Goal: Information Seeking & Learning: Learn about a topic

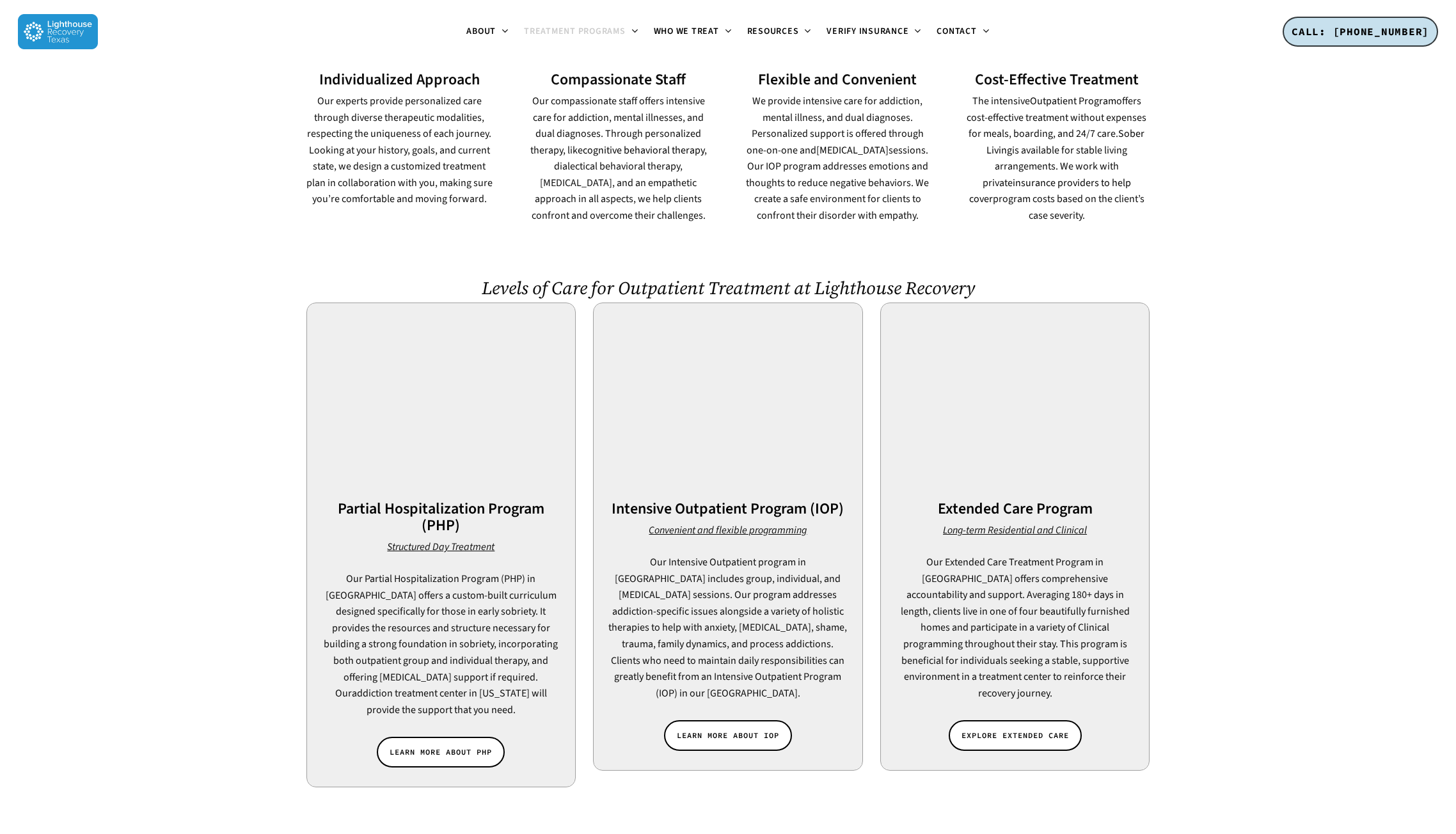
scroll to position [959, 0]
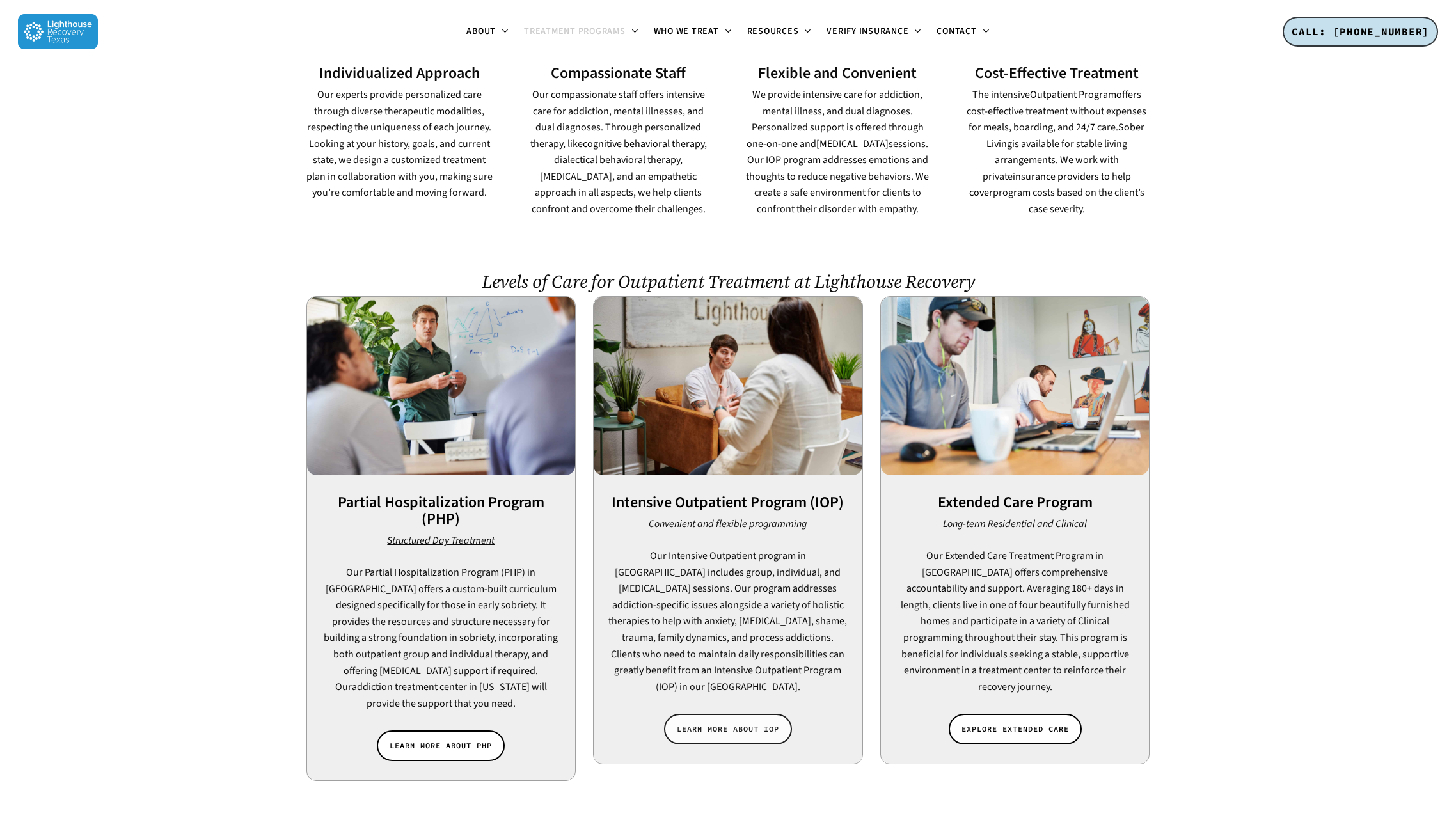
click at [744, 723] on span "LEARN MORE ABOUT IOP" at bounding box center [728, 729] width 102 height 13
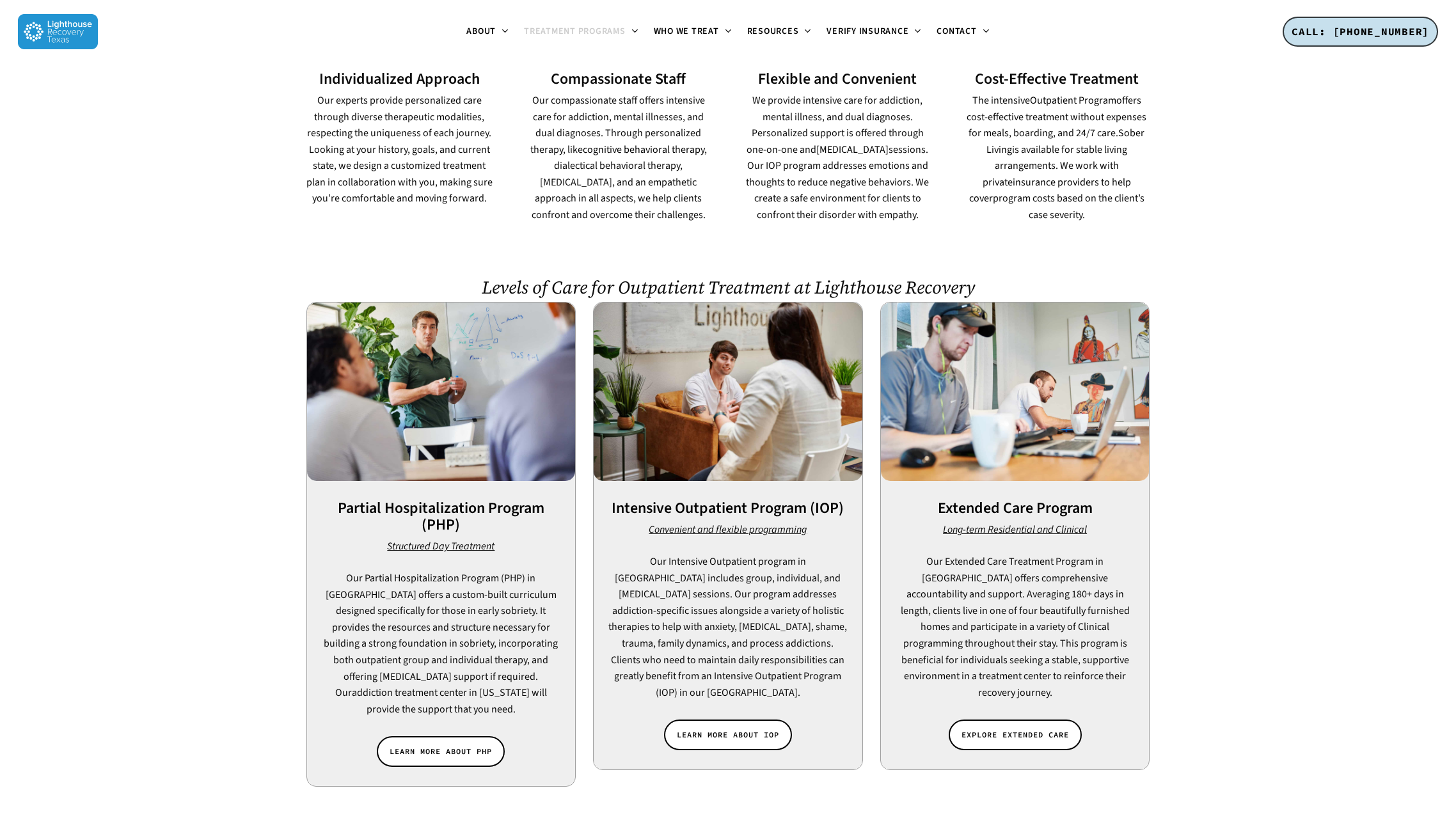
scroll to position [1150, 0]
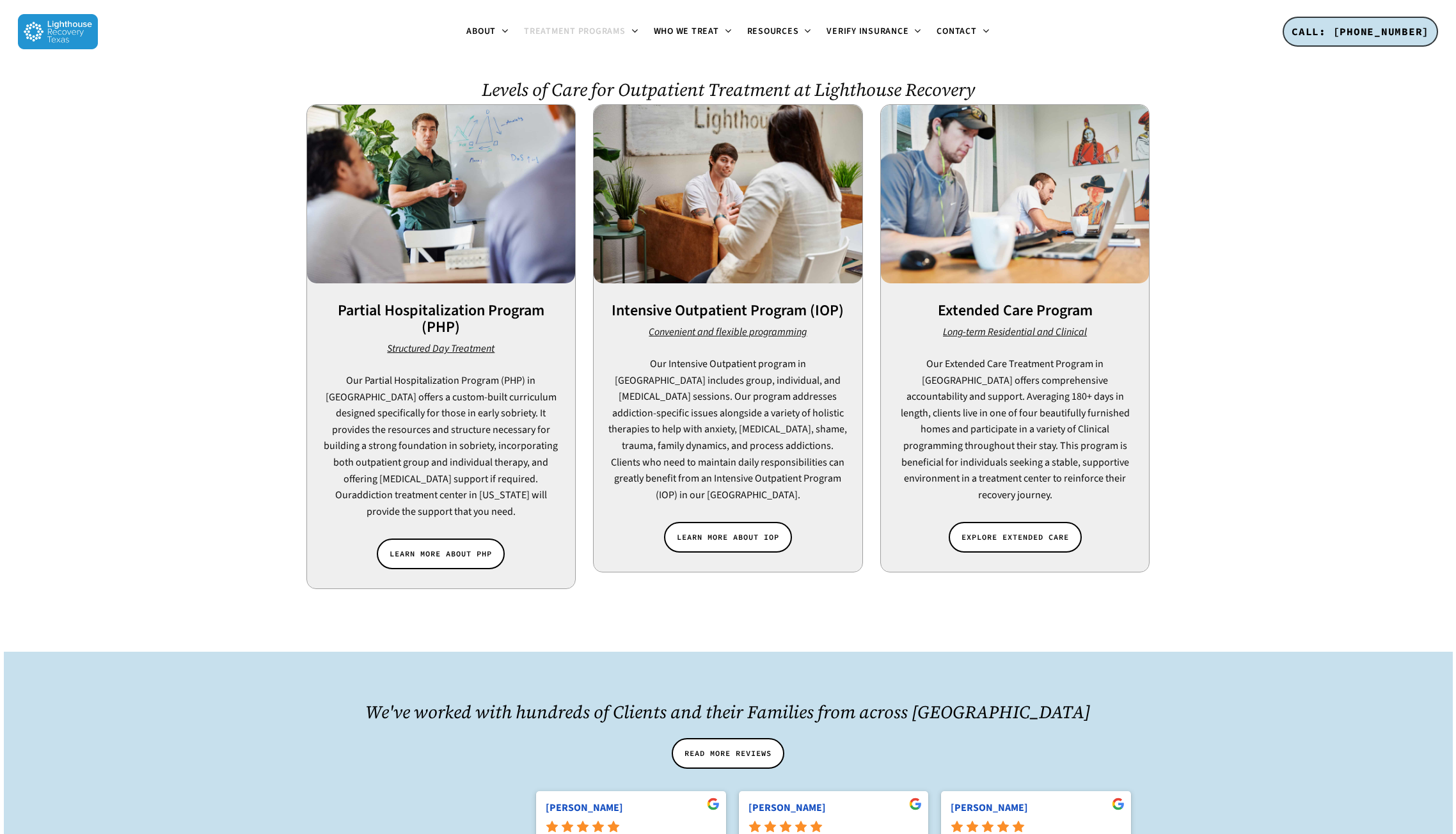
click at [702, 325] on em "Convenient and flexible programming" at bounding box center [728, 331] width 158 height 14
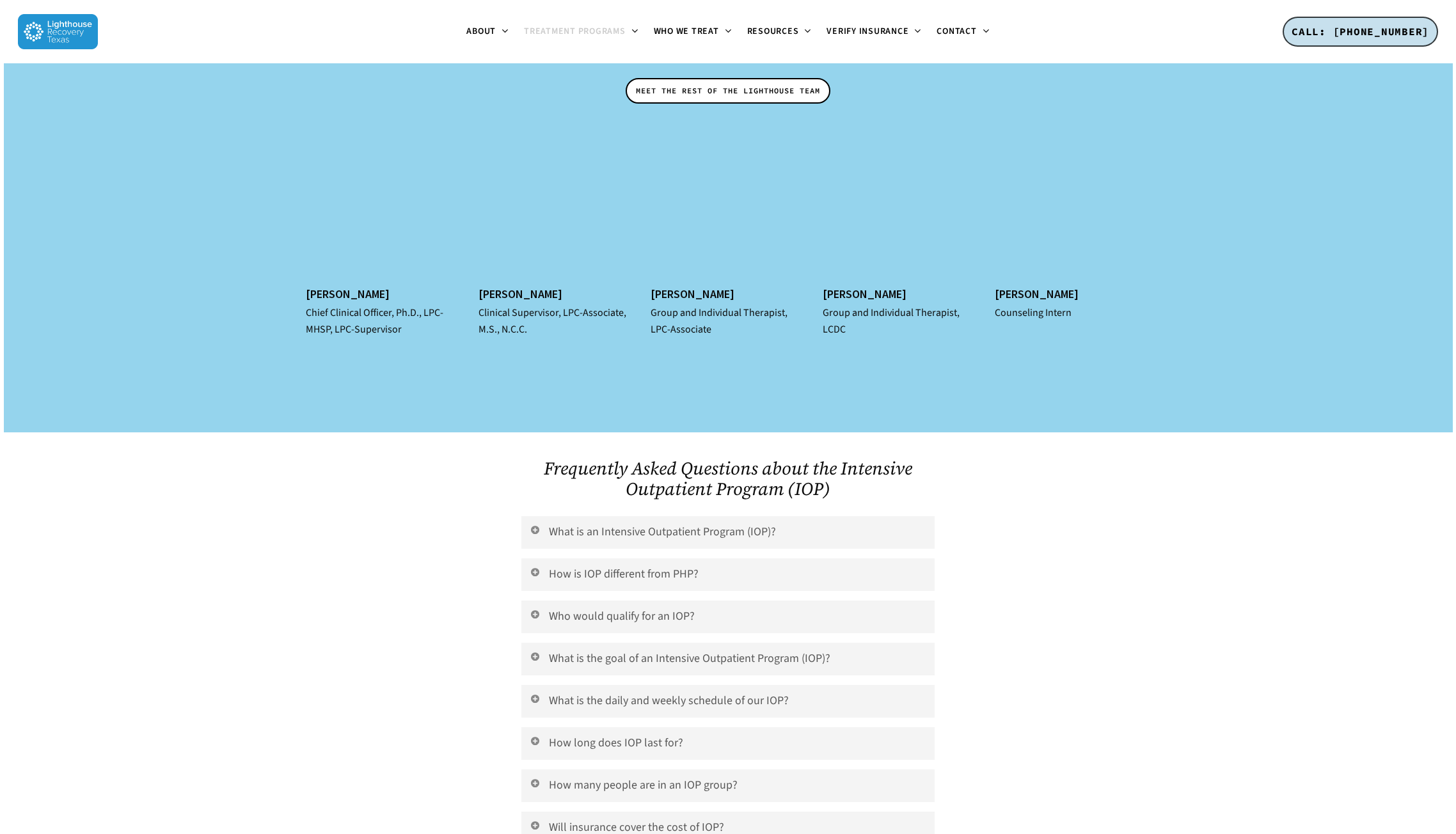
scroll to position [6393, 0]
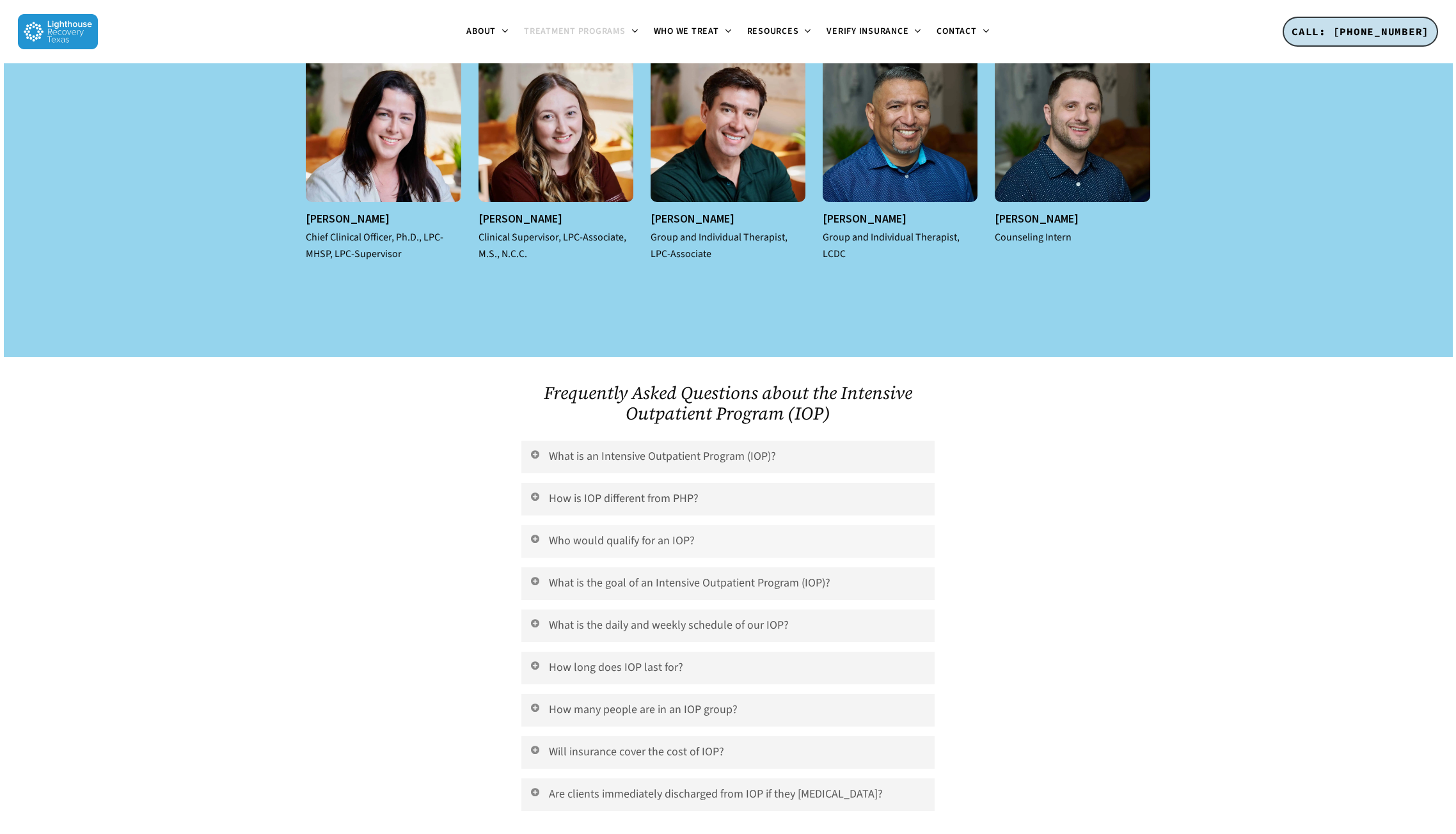
click at [534, 533] on icon at bounding box center [535, 538] width 11 height 11
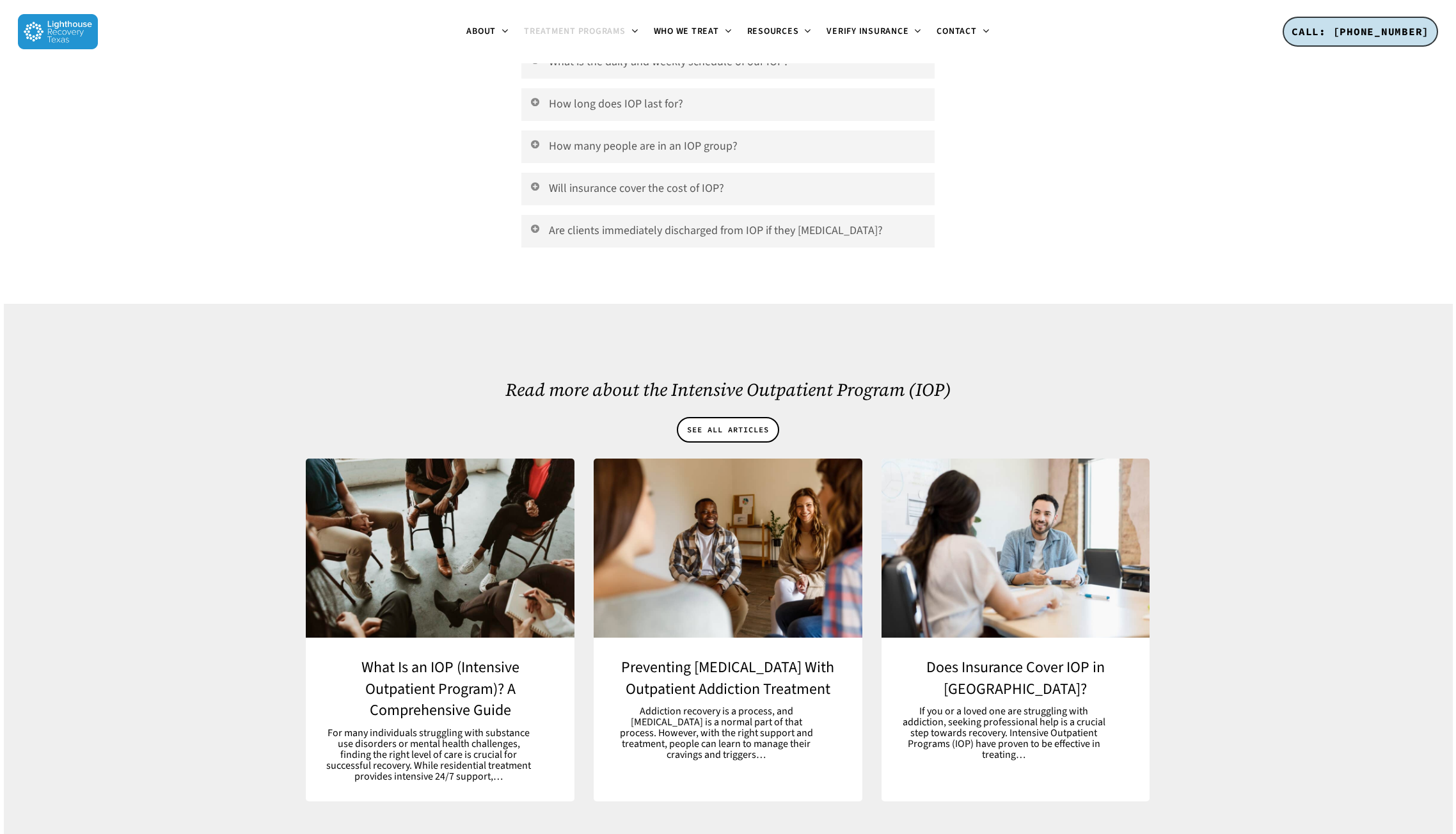
scroll to position [7416, 0]
